Goal: Share content: Share content

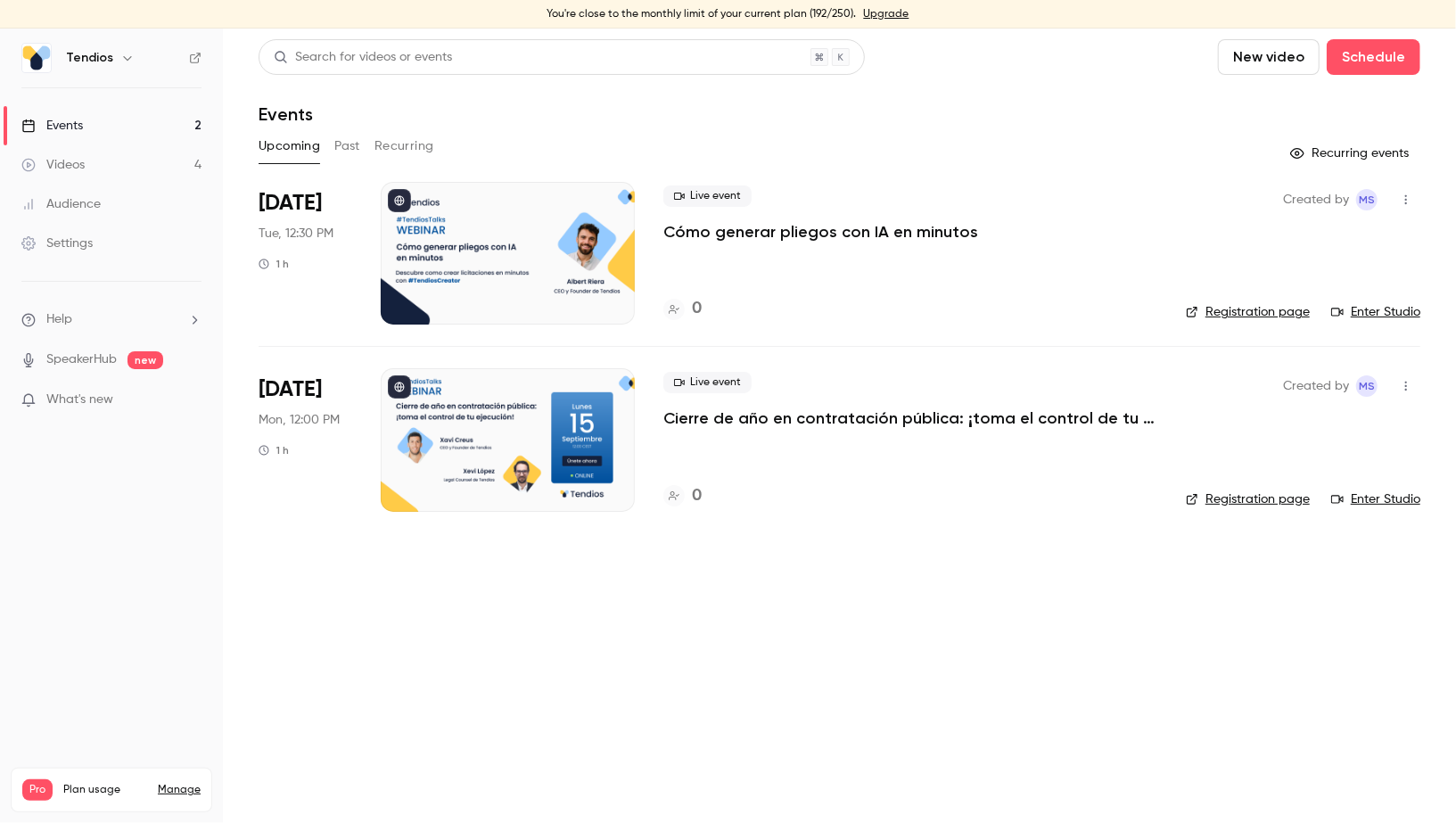
click at [790, 233] on p "Cómo generar pliegos con IA en minutos" at bounding box center [821, 231] width 315 height 21
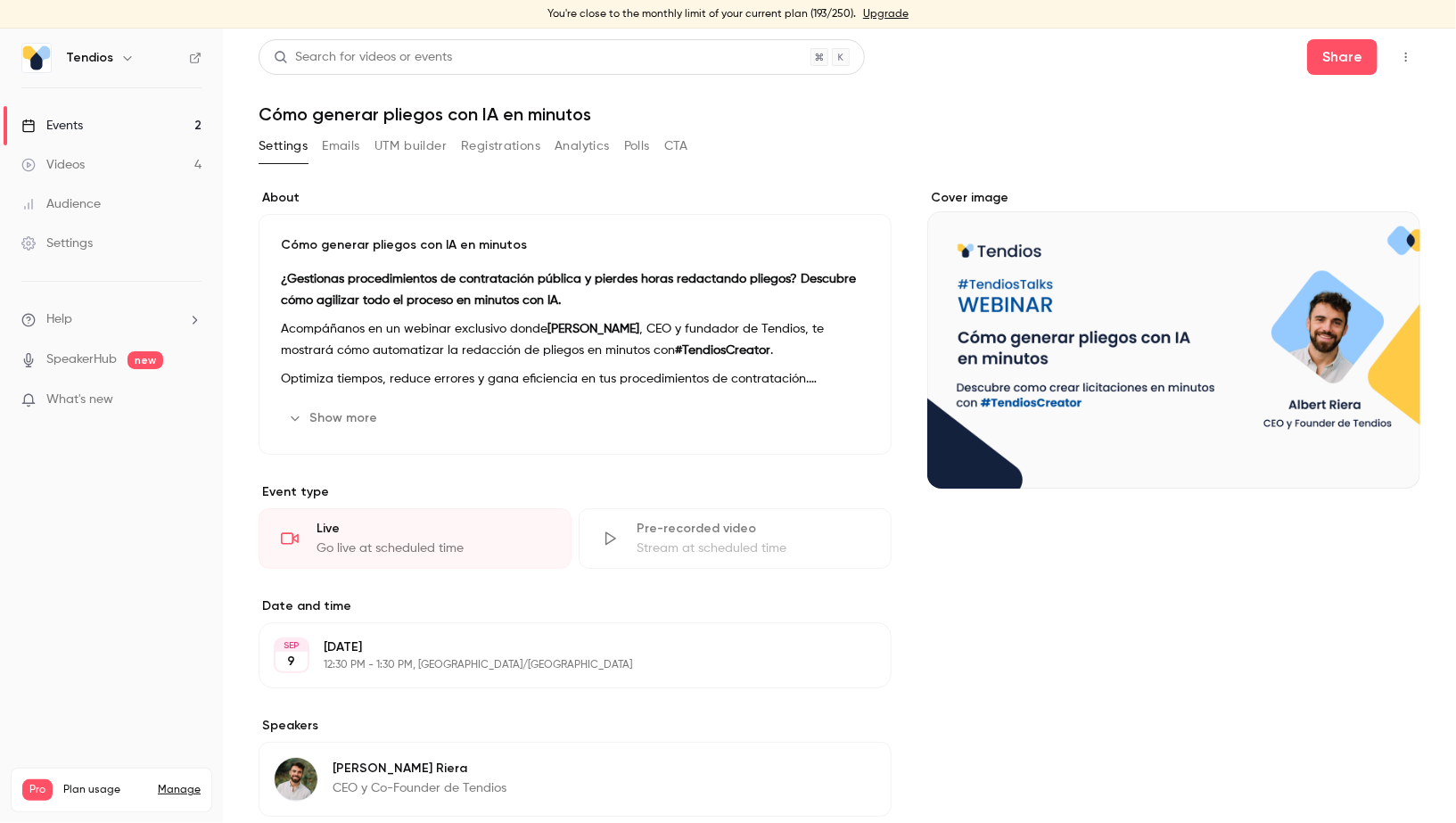
click at [399, 277] on strong "¿Gestionas procedimientos de contratación pública y pierdes horas redactando pl…" at bounding box center [569, 289] width 575 height 34
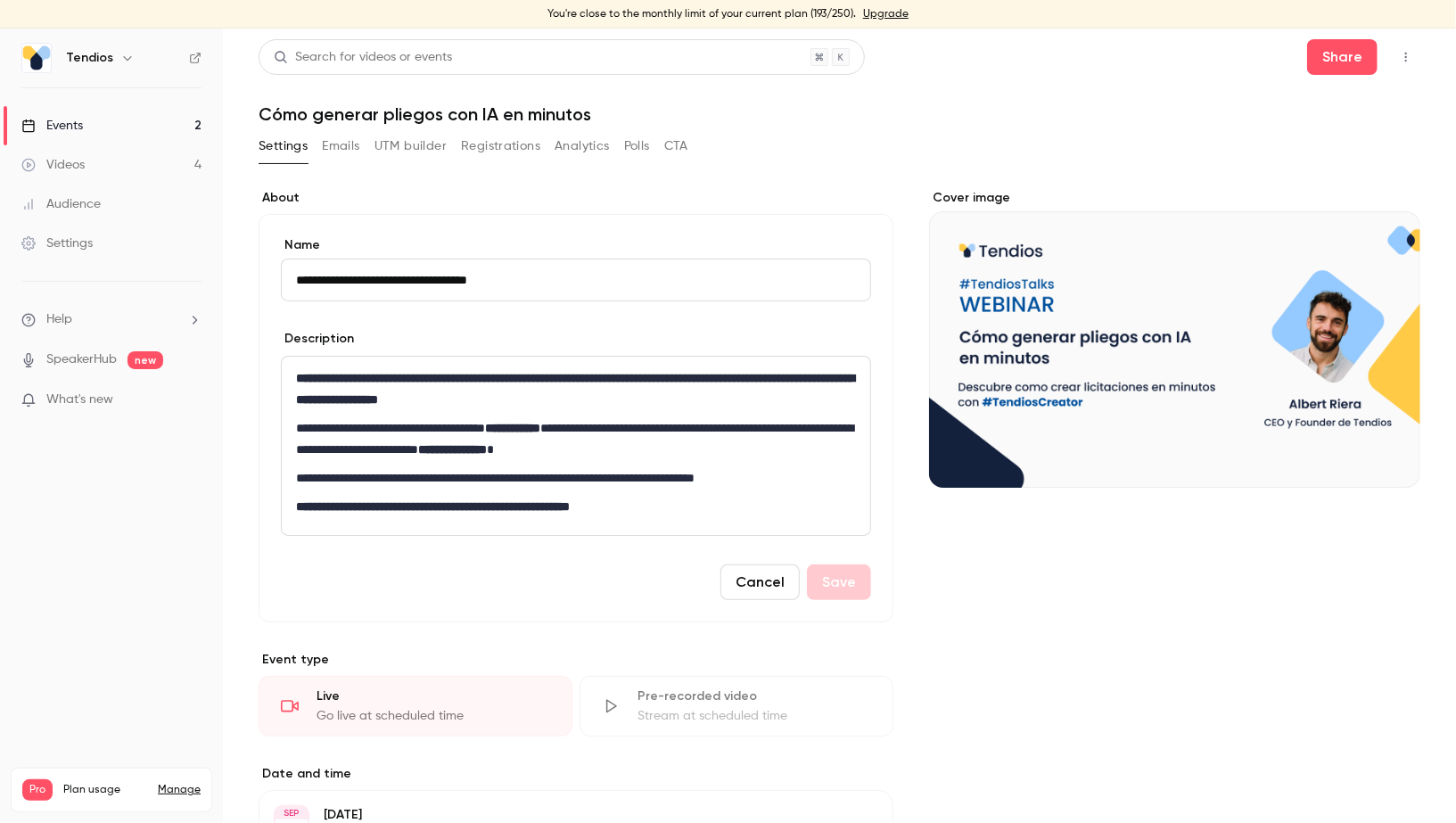
click at [379, 277] on input "**********" at bounding box center [576, 280] width 591 height 42
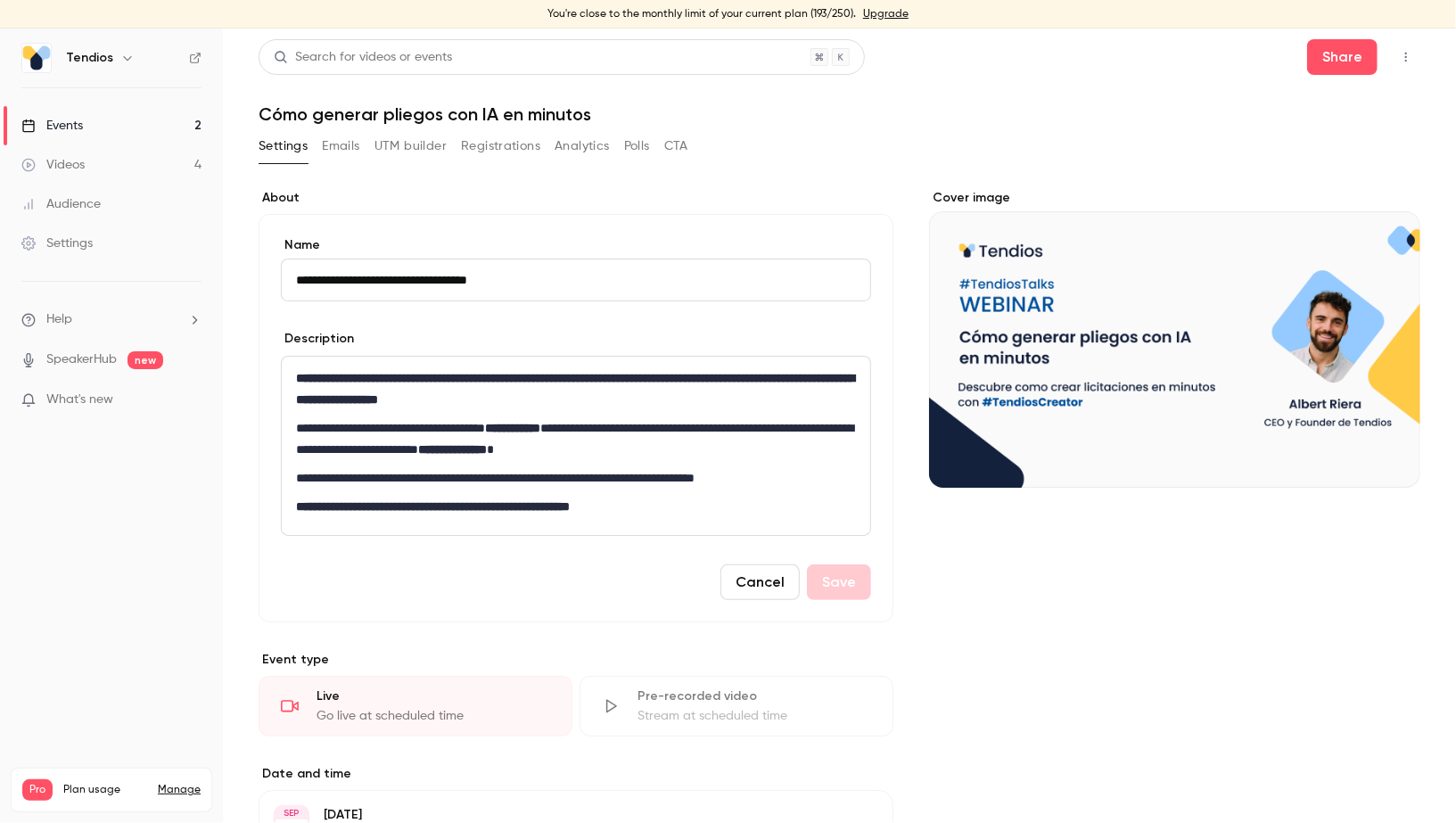
click at [379, 277] on input "**********" at bounding box center [576, 280] width 591 height 42
click at [299, 279] on input "**********" at bounding box center [576, 280] width 591 height 42
type input "**********"
click at [846, 571] on button "Save" at bounding box center [840, 582] width 65 height 36
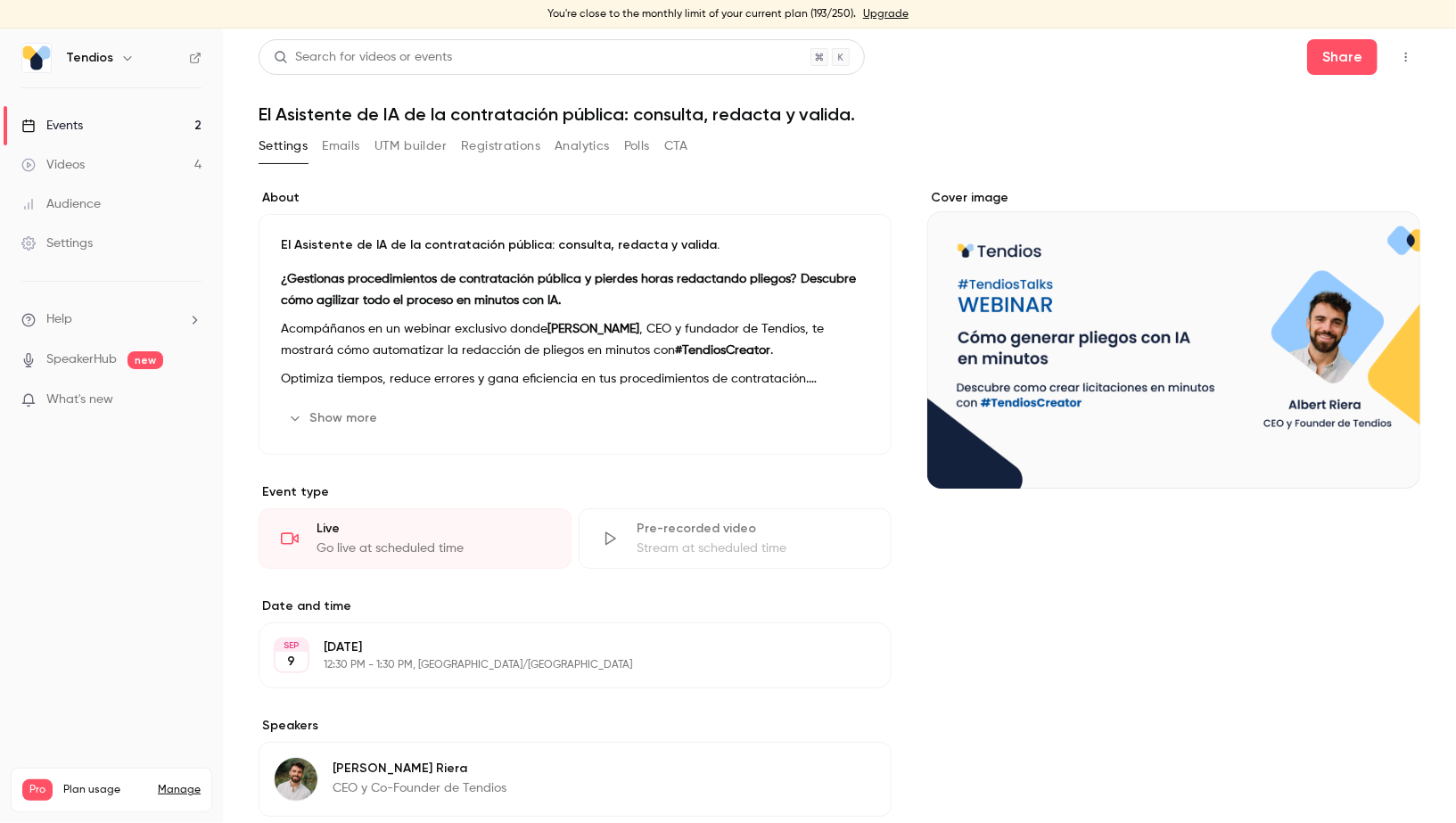
click at [159, 123] on link "Events 2" at bounding box center [112, 125] width 223 height 40
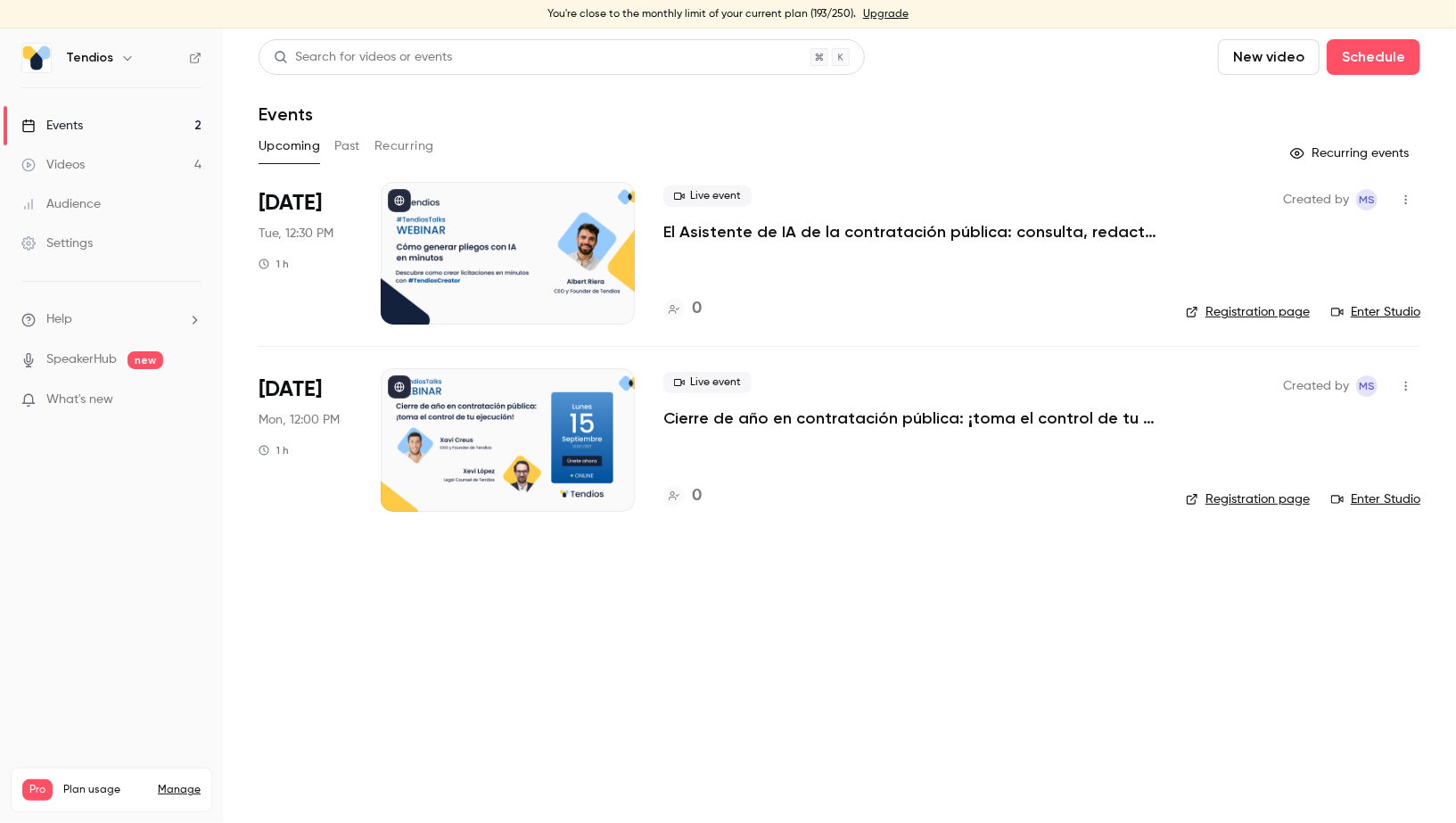
click at [1408, 201] on icon "button" at bounding box center [1405, 200] width 14 height 13
click at [1408, 201] on div at bounding box center [728, 411] width 1456 height 823
click at [441, 259] on div at bounding box center [508, 253] width 254 height 143
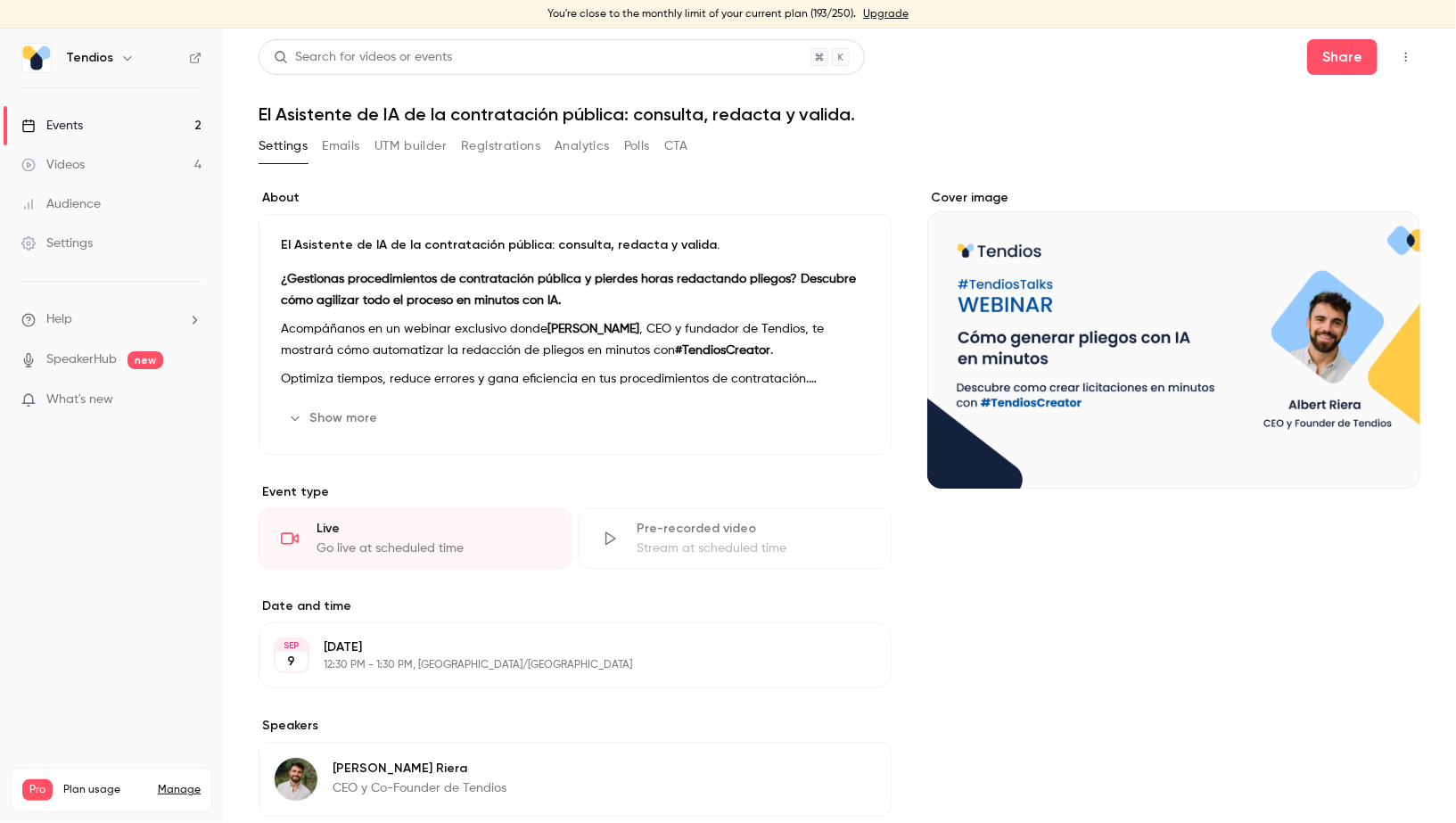
click at [1393, 455] on icon "Cover image" at bounding box center [1388, 456] width 19 height 14
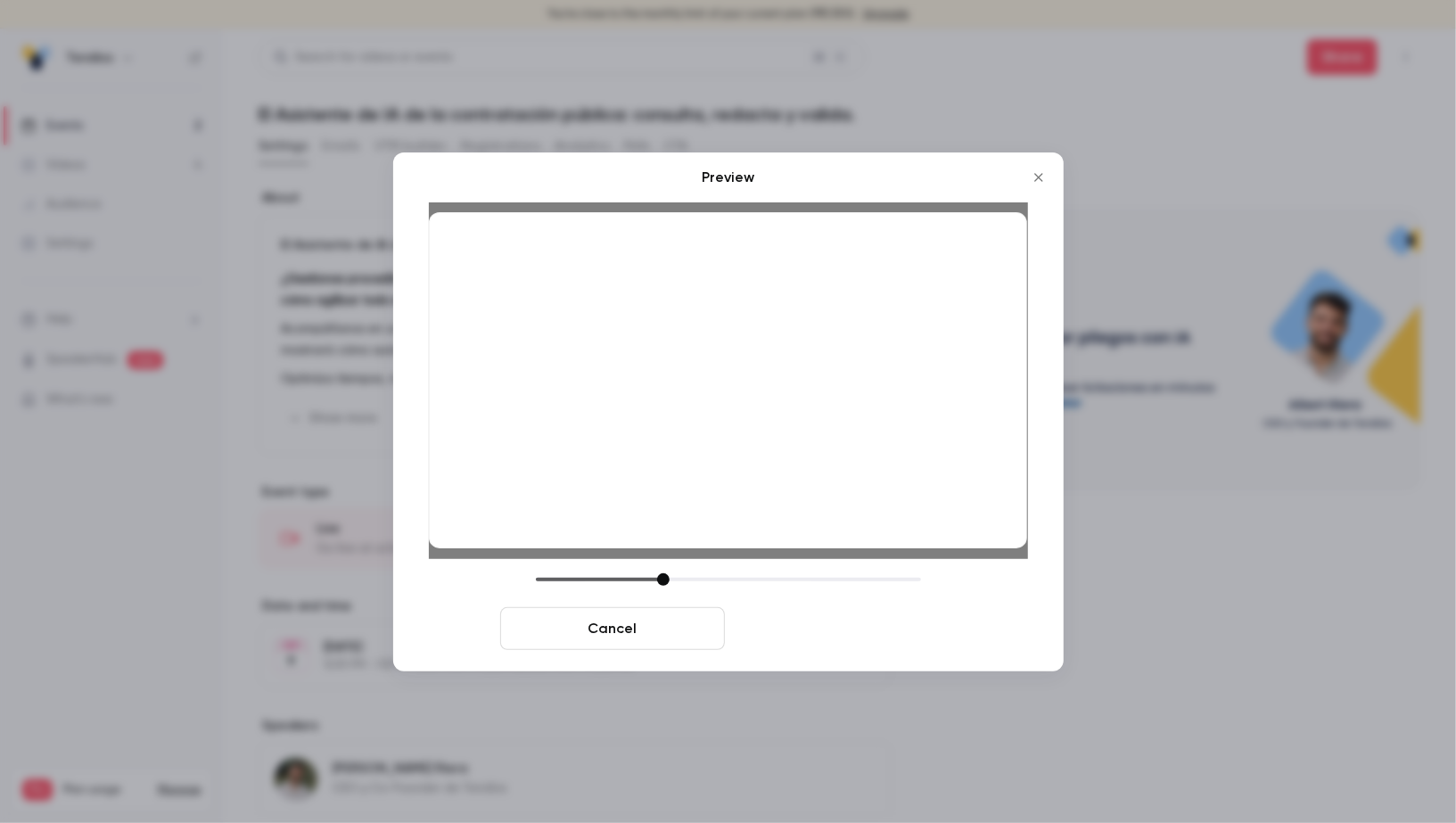
click at [852, 625] on button "Save cover" at bounding box center [844, 629] width 225 height 42
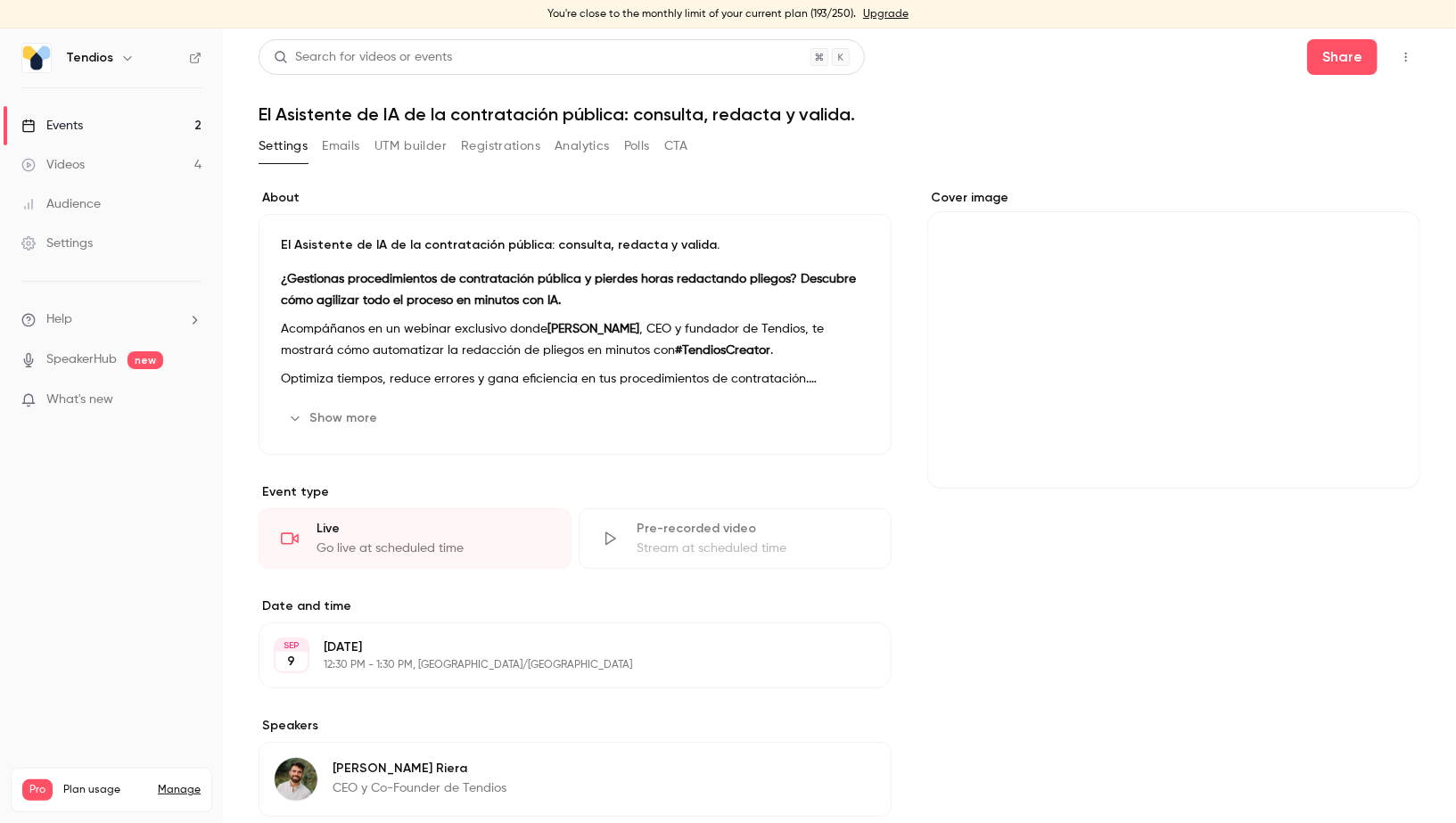
click at [91, 123] on link "Events 2" at bounding box center [112, 125] width 223 height 40
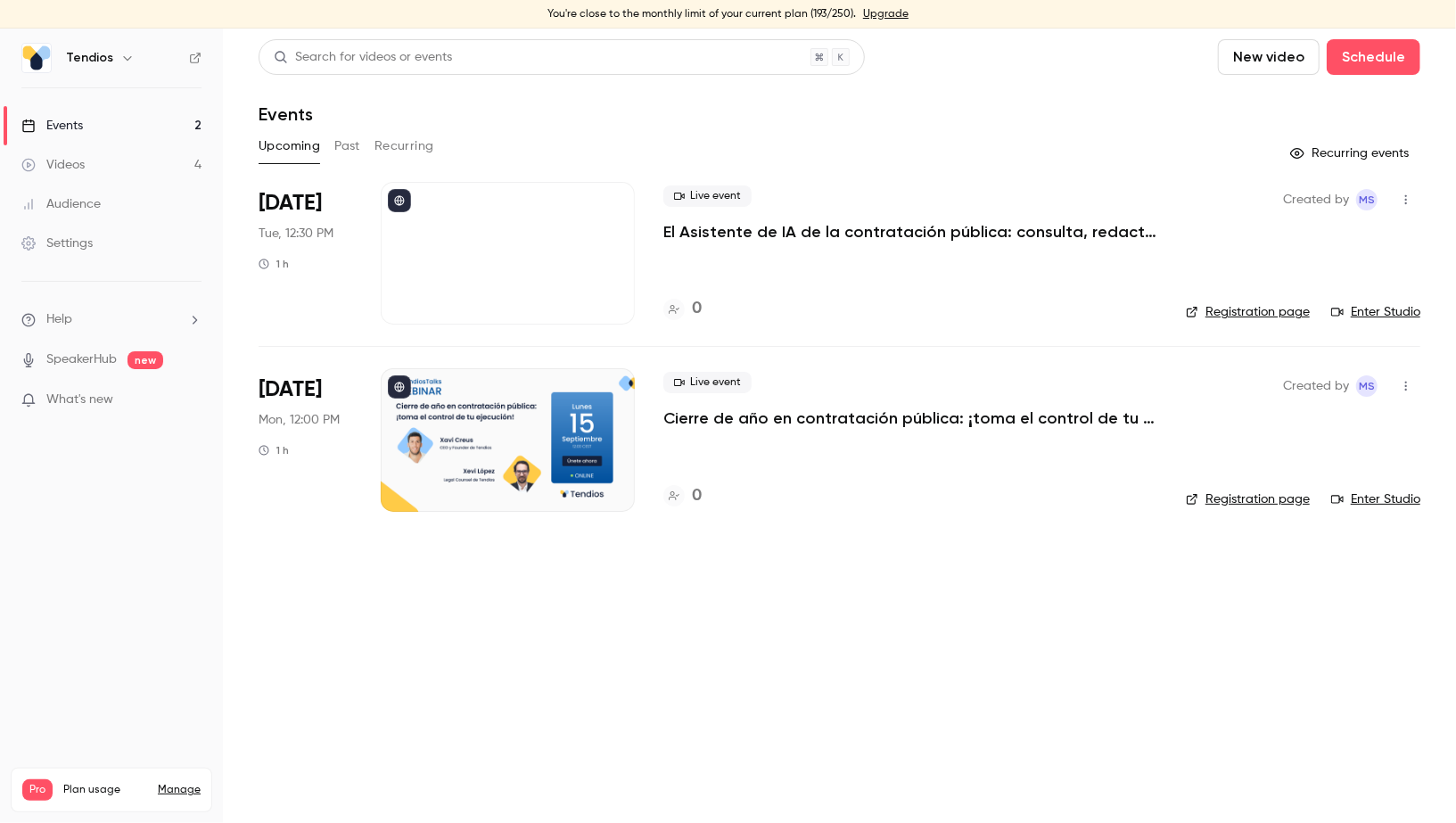
click at [1405, 203] on icon "button" at bounding box center [1406, 200] width 2 height 10
click at [1332, 243] on div "Share" at bounding box center [1338, 244] width 135 height 18
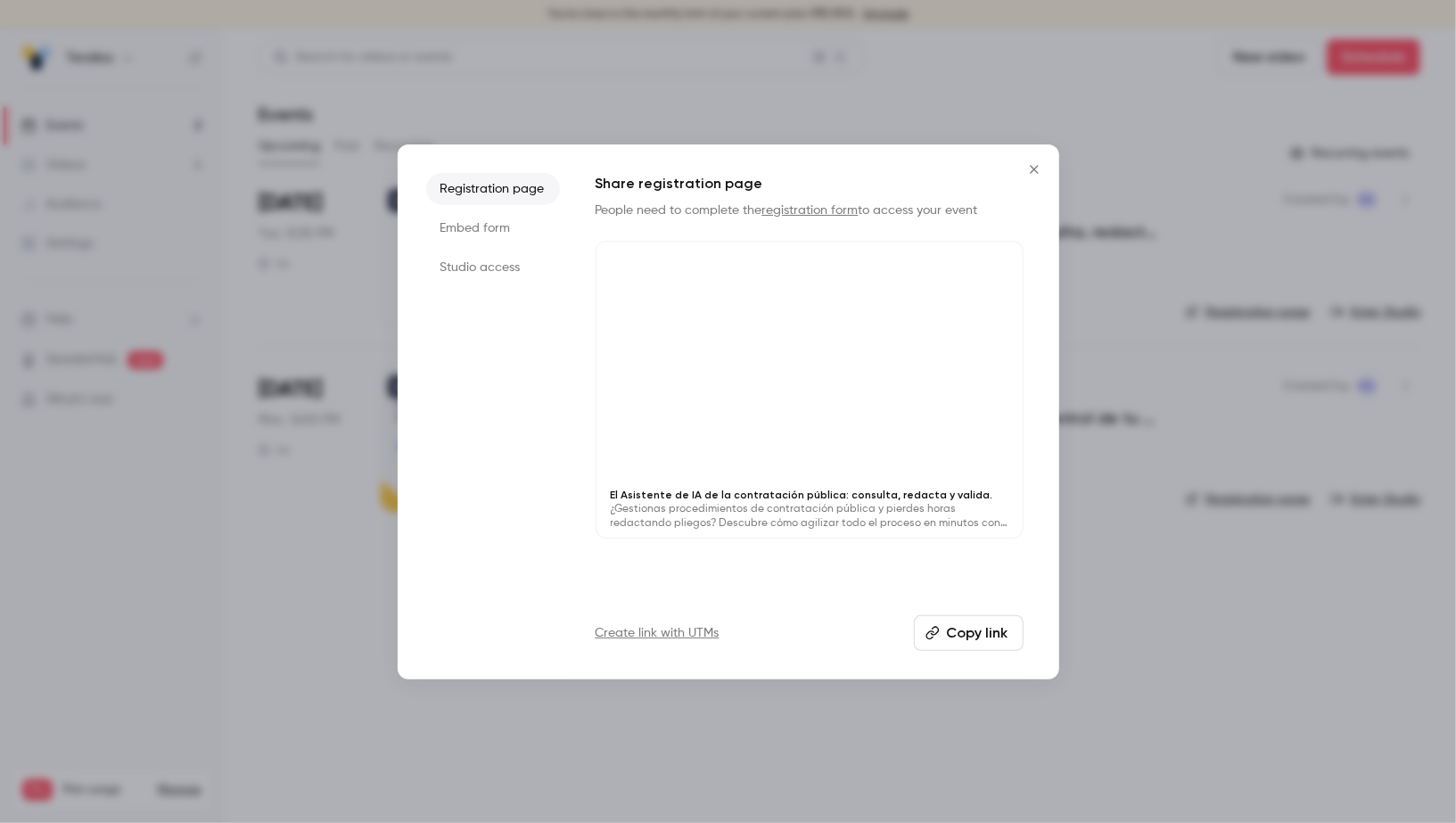
click at [970, 641] on button "Copy link" at bounding box center [969, 633] width 110 height 36
click at [1032, 174] on icon "Close" at bounding box center [1034, 169] width 21 height 14
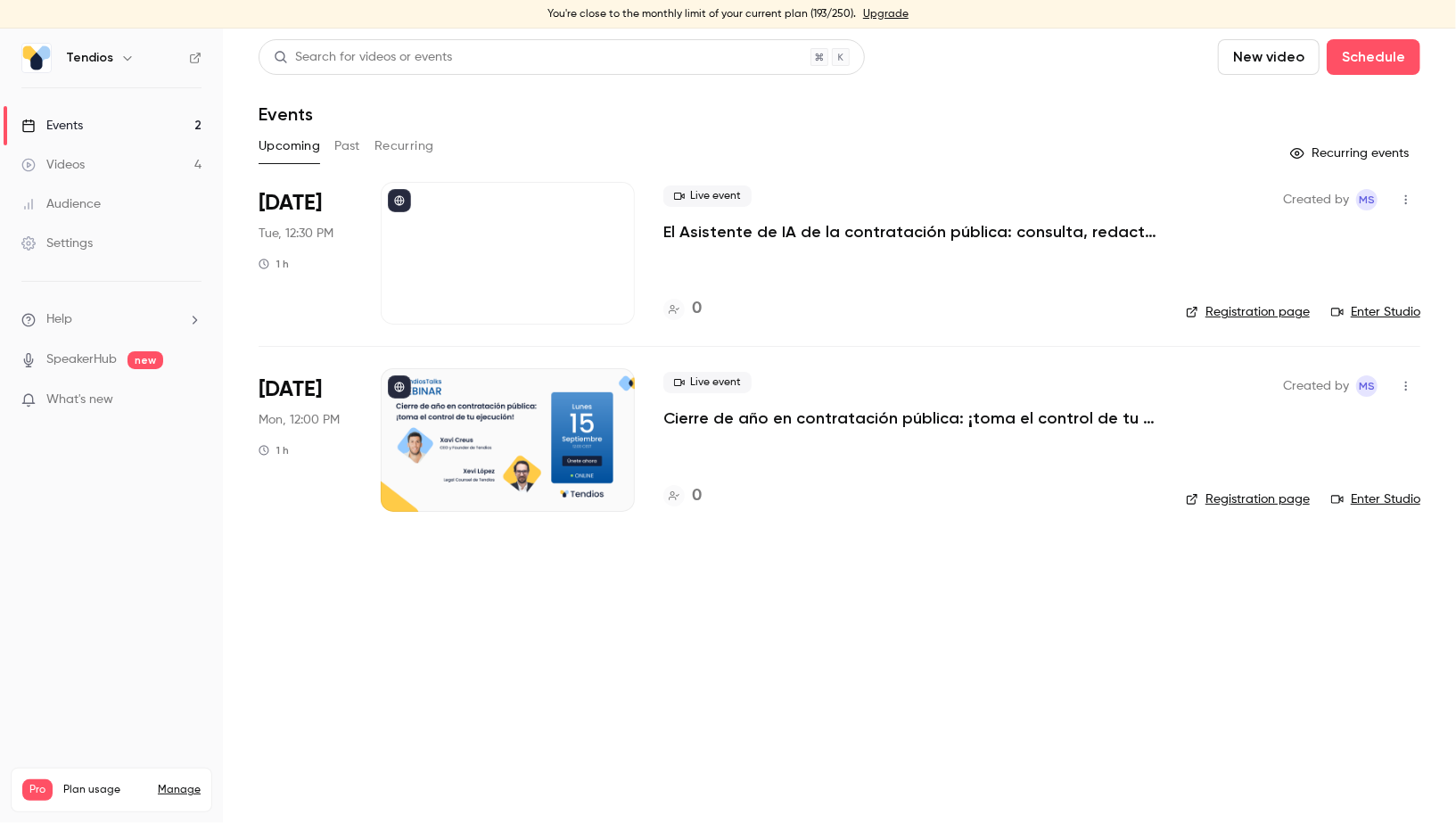
click at [581, 256] on div at bounding box center [508, 253] width 254 height 143
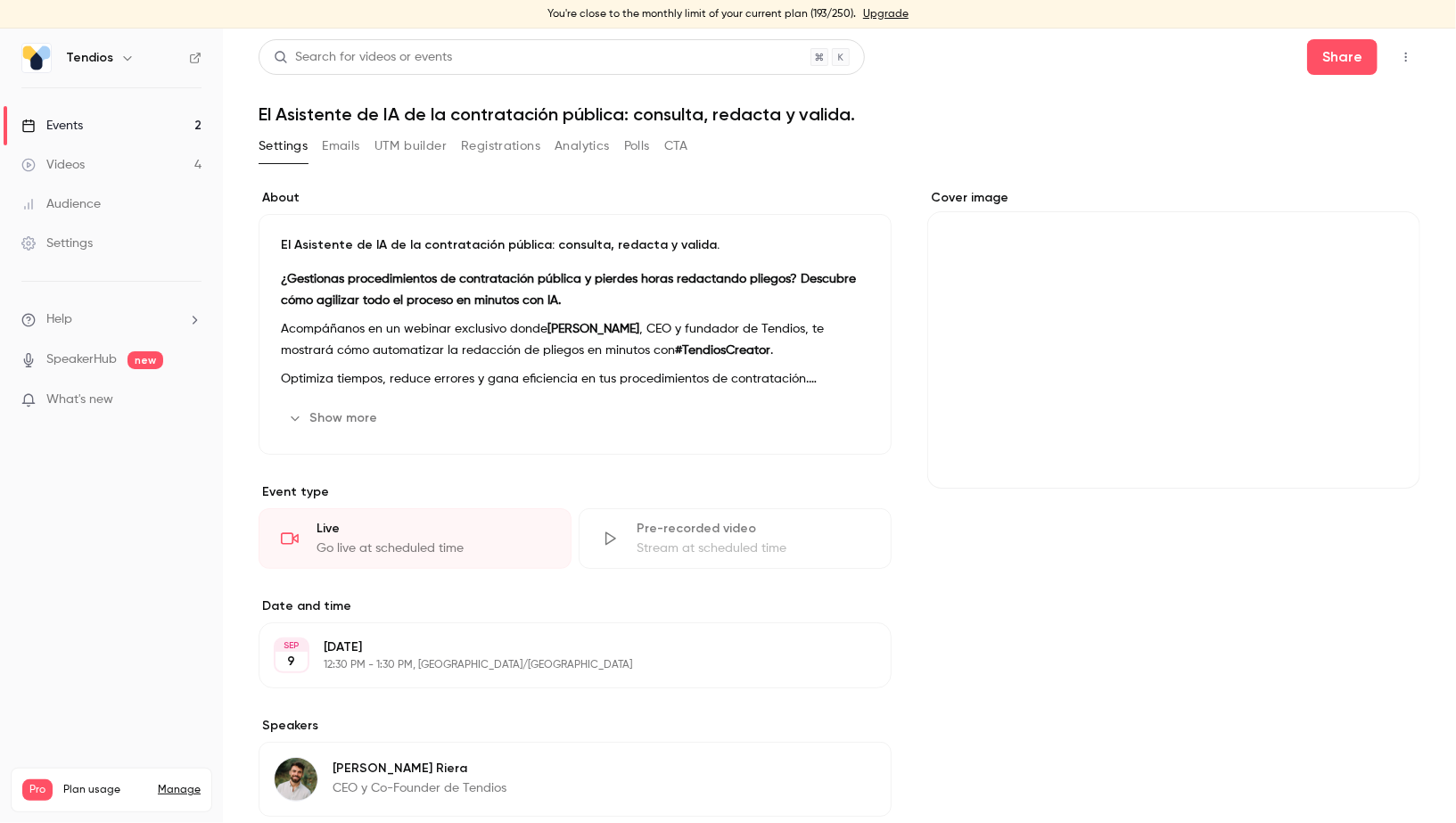
click at [1394, 449] on button "Cover image" at bounding box center [1388, 456] width 36 height 36
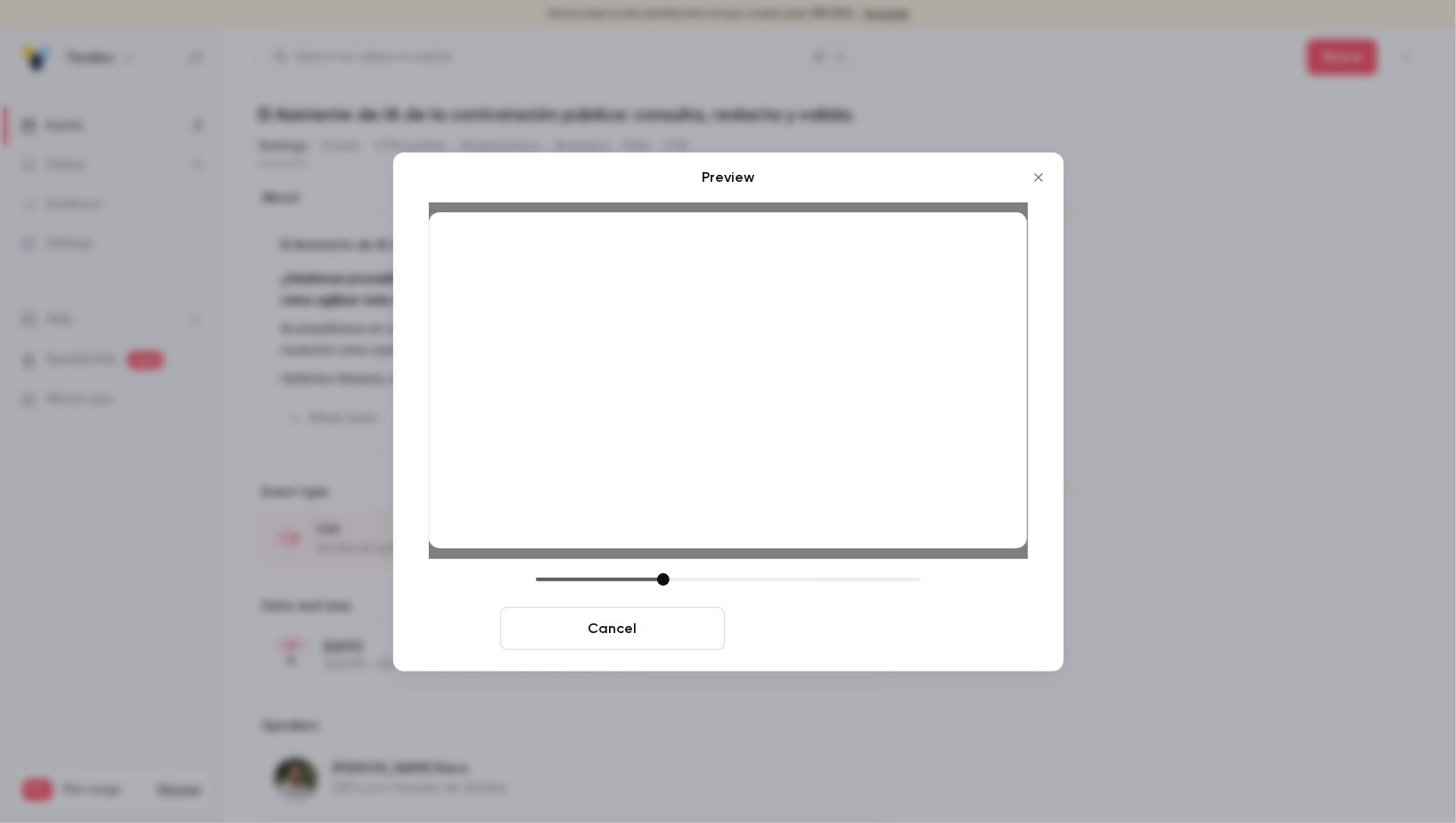
click at [894, 618] on button "Save cover" at bounding box center [844, 629] width 225 height 42
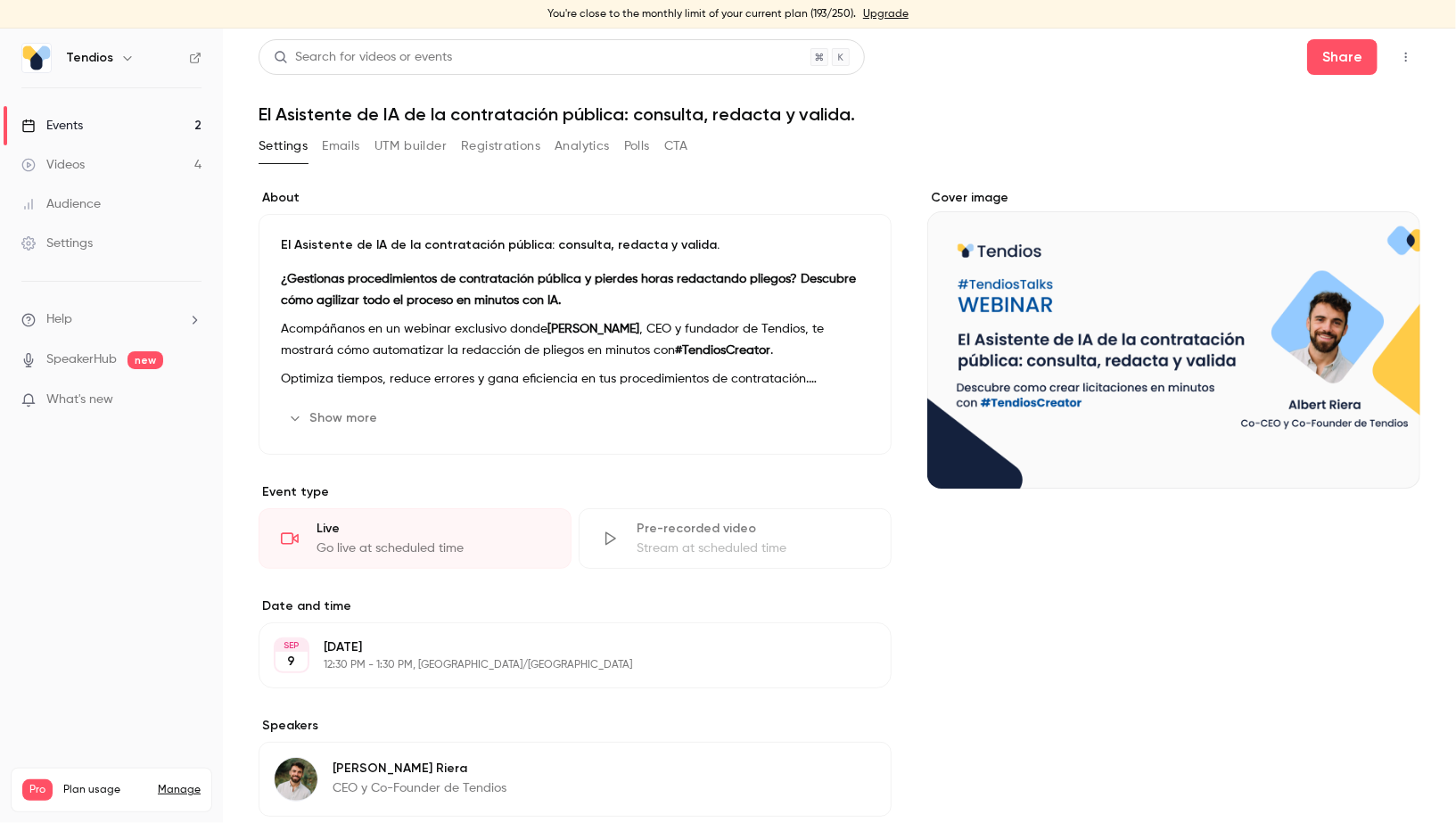
click at [162, 117] on link "Events 2" at bounding box center [112, 125] width 223 height 40
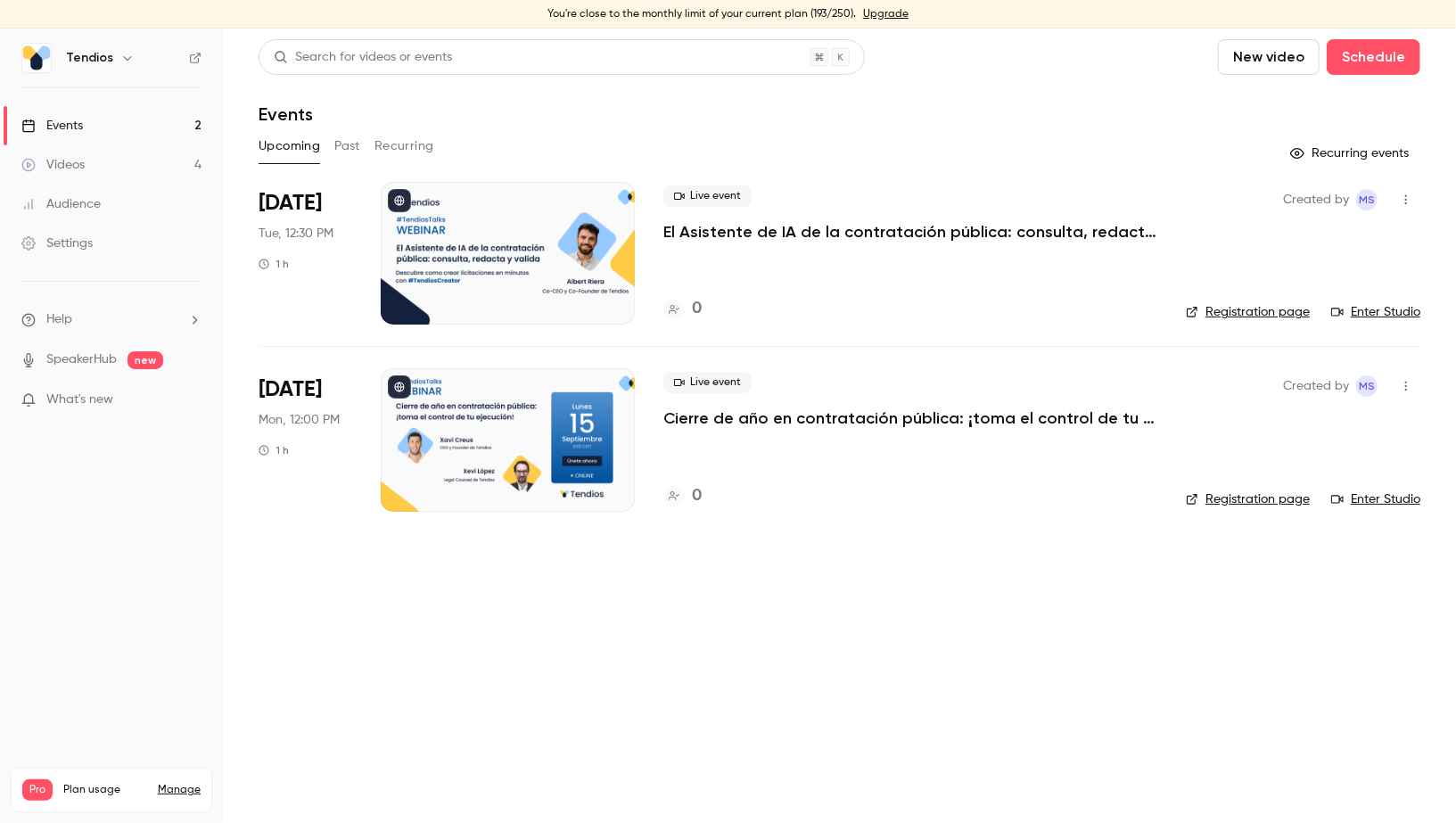
click at [1415, 192] on button "button" at bounding box center [1405, 199] width 29 height 29
click at [1351, 227] on li "Share" at bounding box center [1323, 245] width 193 height 46
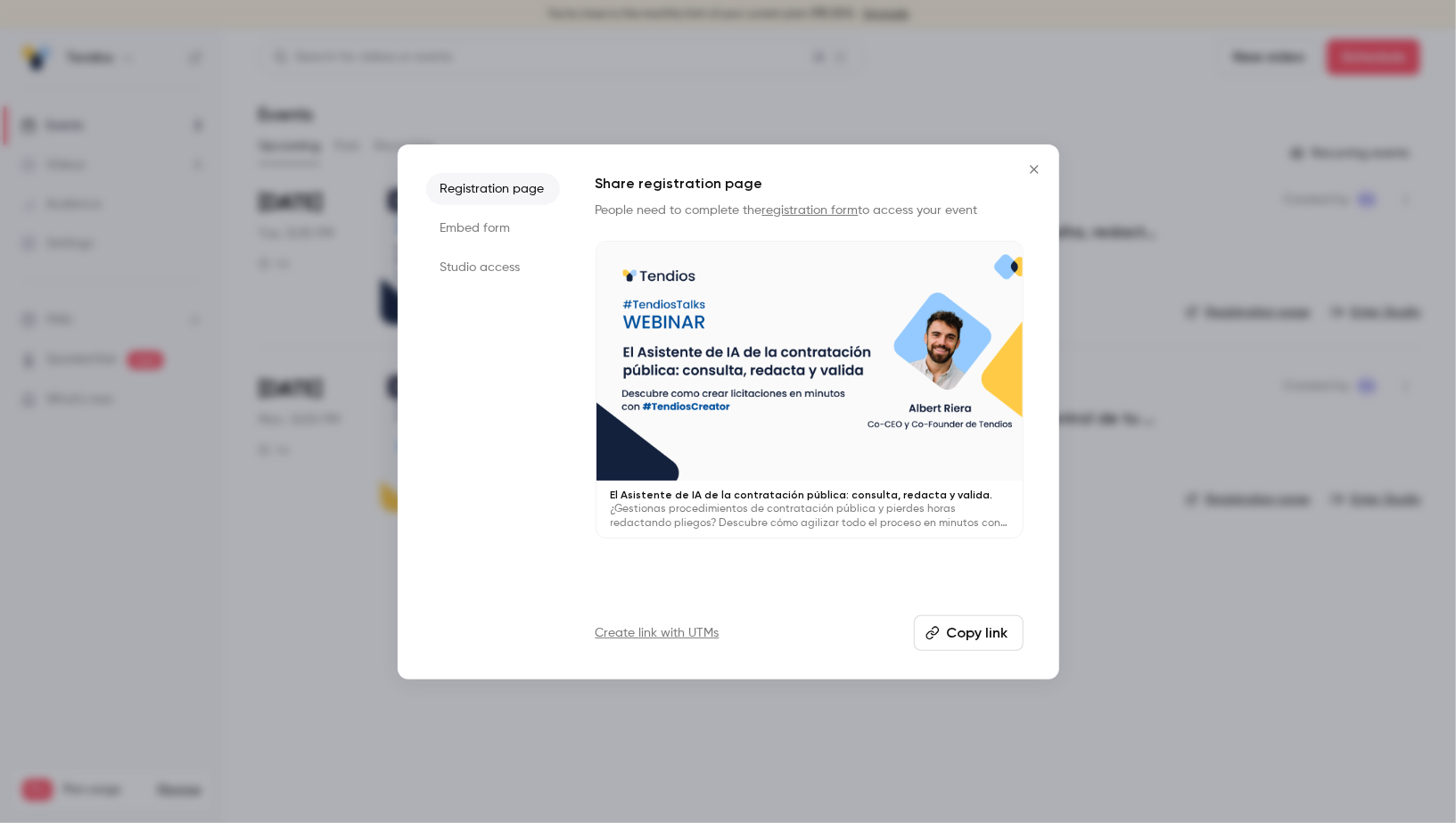
click at [962, 628] on button "Copy link" at bounding box center [969, 633] width 110 height 36
click at [1041, 171] on icon "Close" at bounding box center [1034, 169] width 21 height 14
